Goal: Transaction & Acquisition: Purchase product/service

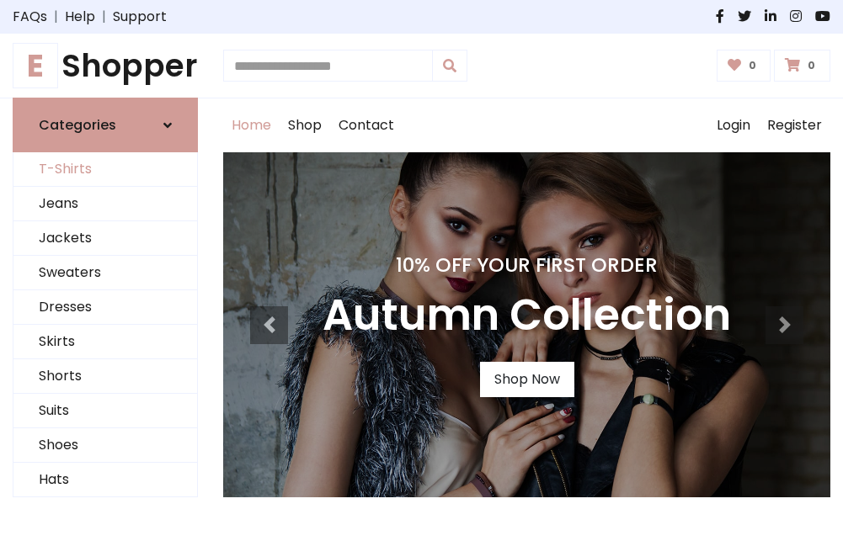
click at [105, 170] on link "T-Shirts" at bounding box center [104, 169] width 183 height 35
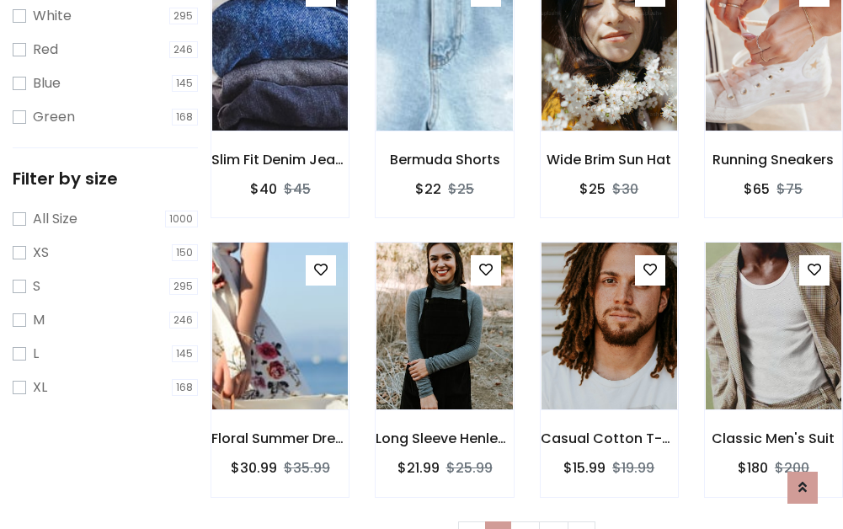
scroll to position [30, 0]
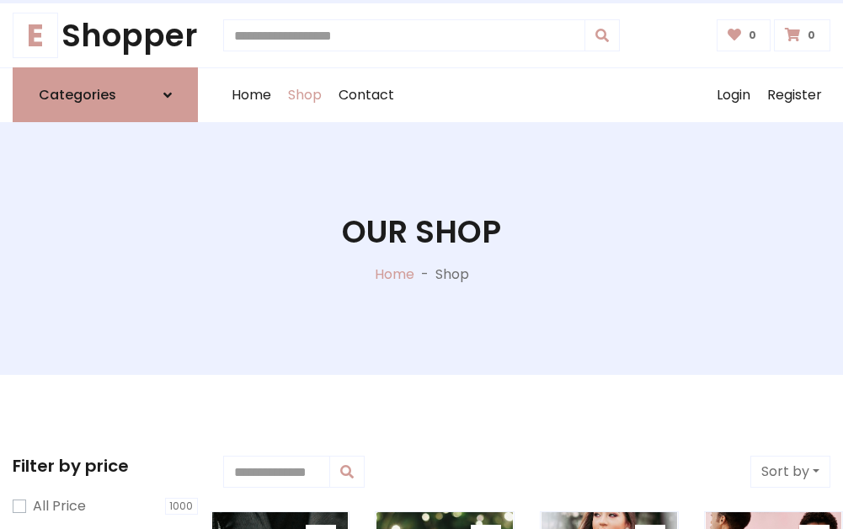
click at [421, 248] on h1 "Our Shop" at bounding box center [421, 231] width 159 height 37
click at [526, 95] on div "Home Shop Contact Log out Login Register" at bounding box center [526, 95] width 607 height 54
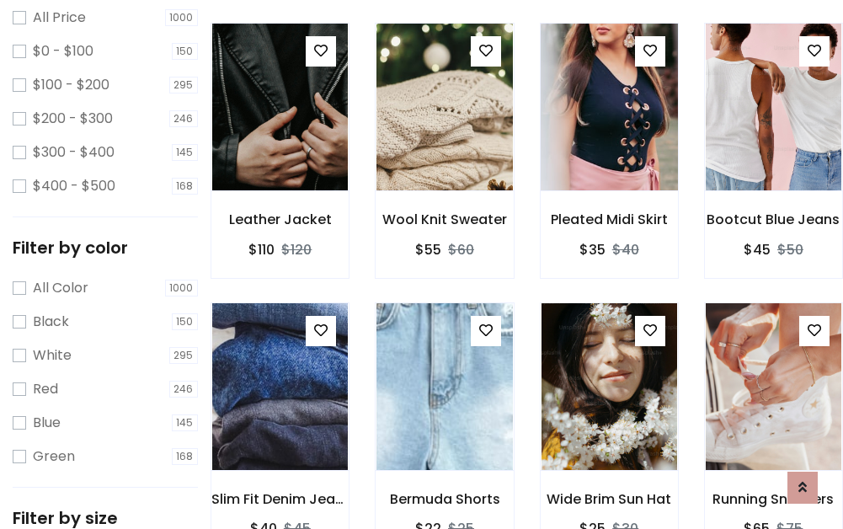
click at [609, 138] on img at bounding box center [609, 107] width 162 height 404
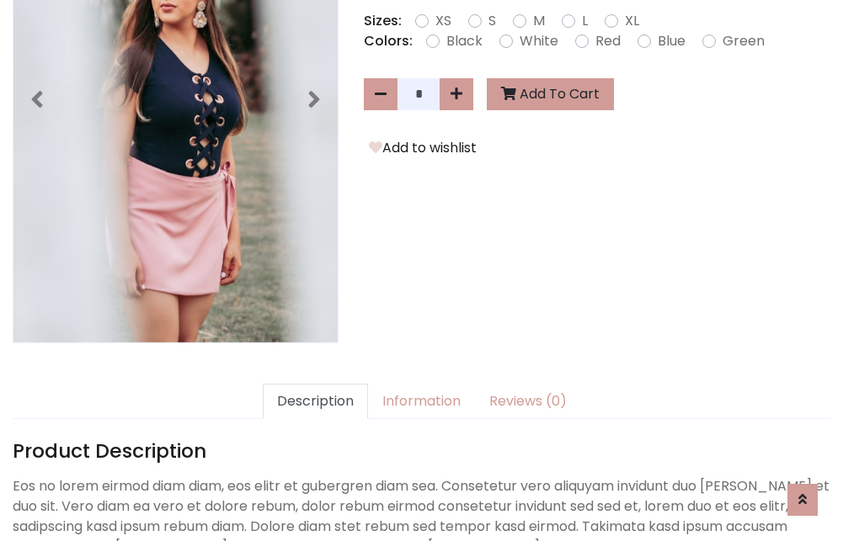
scroll to position [412, 0]
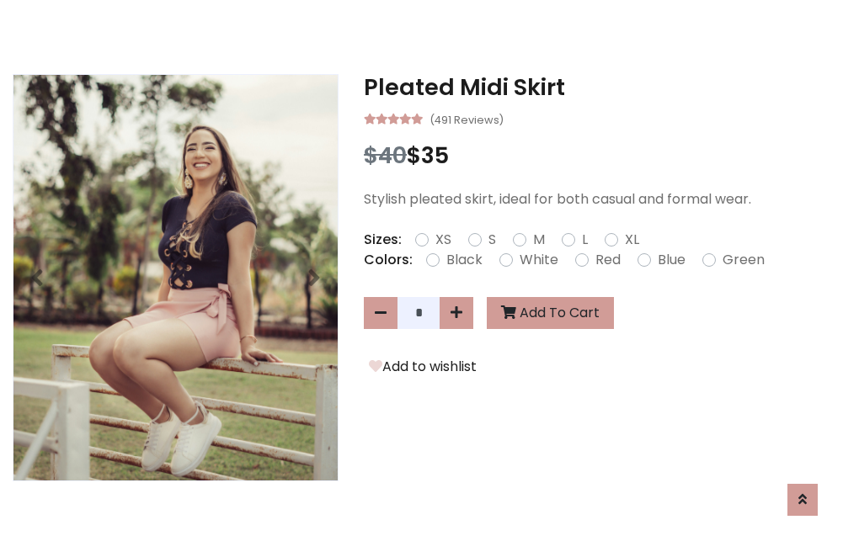
click at [597, 88] on h3 "Pleated Midi Skirt" at bounding box center [597, 87] width 466 height 27
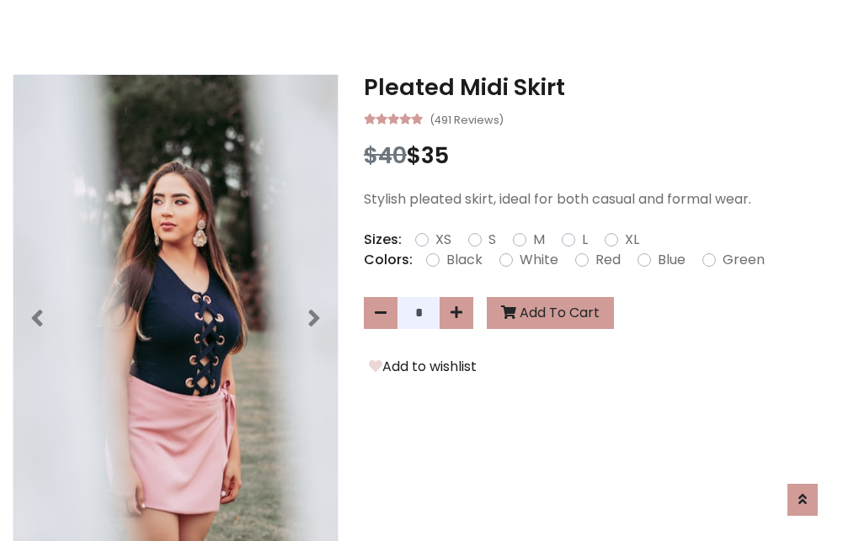
click at [597, 88] on h3 "Pleated Midi Skirt" at bounding box center [597, 87] width 466 height 27
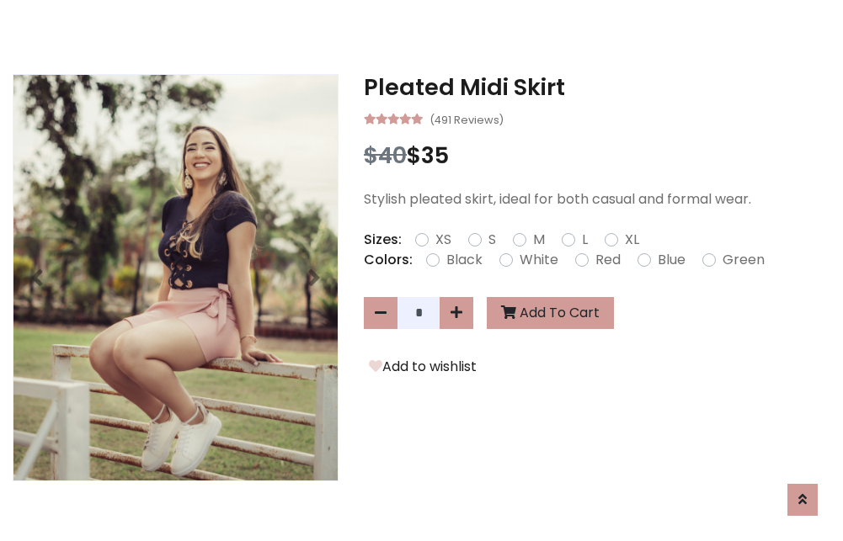
scroll to position [0, 0]
